Goal: Task Accomplishment & Management: Use online tool/utility

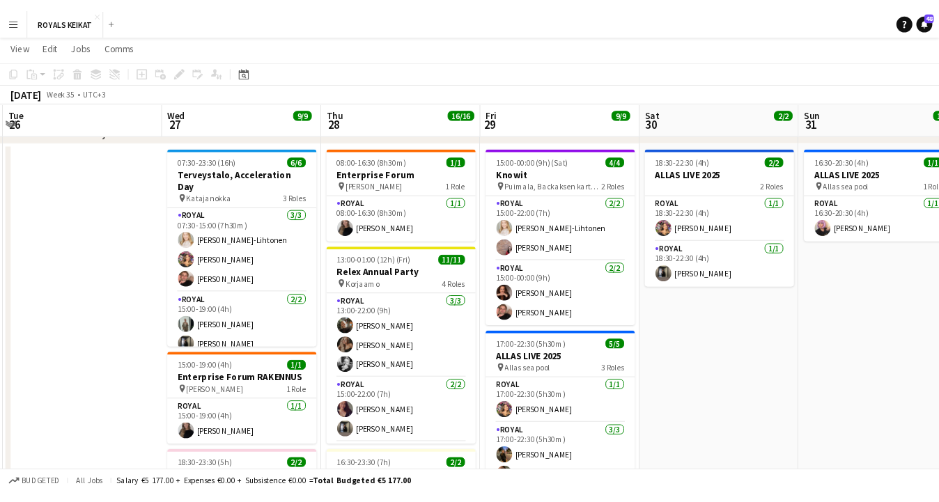
scroll to position [279, 0]
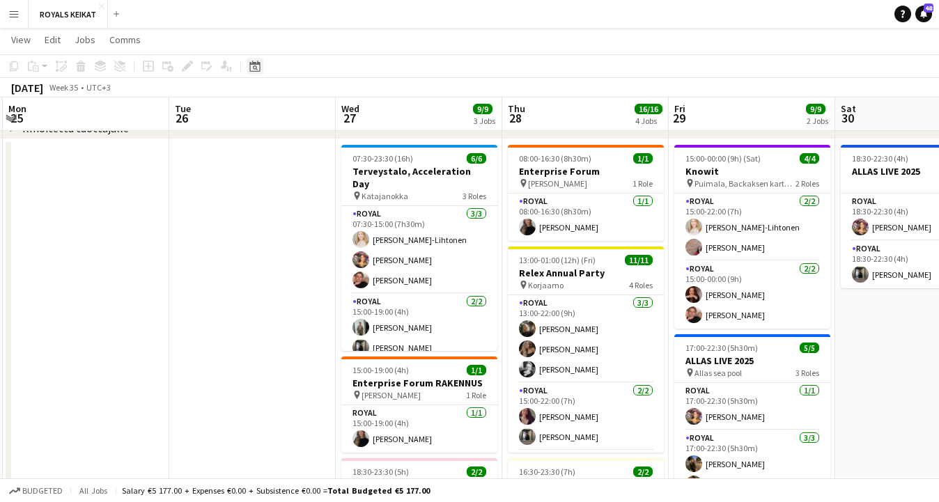
click at [255, 66] on icon at bounding box center [255, 67] width 5 height 5
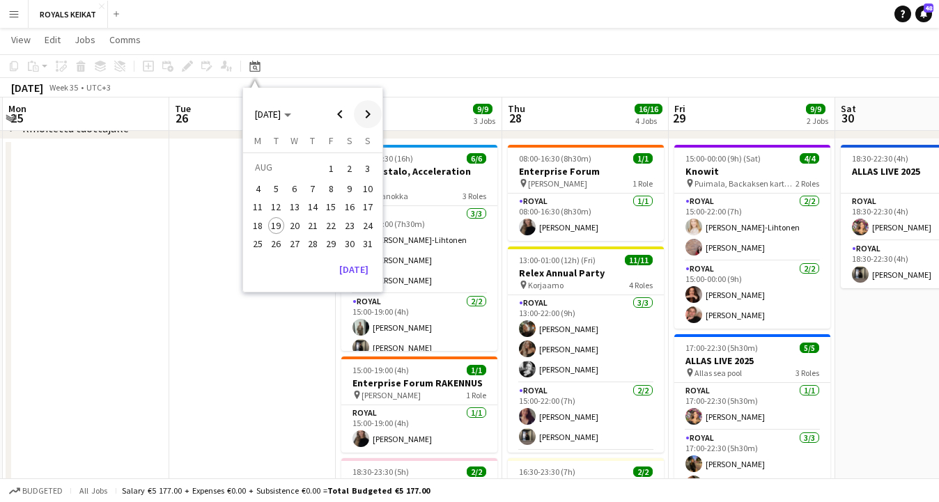
click at [370, 113] on span "Next month" at bounding box center [368, 114] width 28 height 28
click at [328, 219] on span "19" at bounding box center [330, 222] width 17 height 17
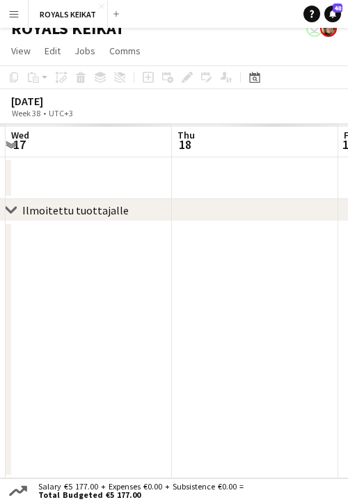
scroll to position [0, 0]
